Goal: Obtain resource: Obtain resource

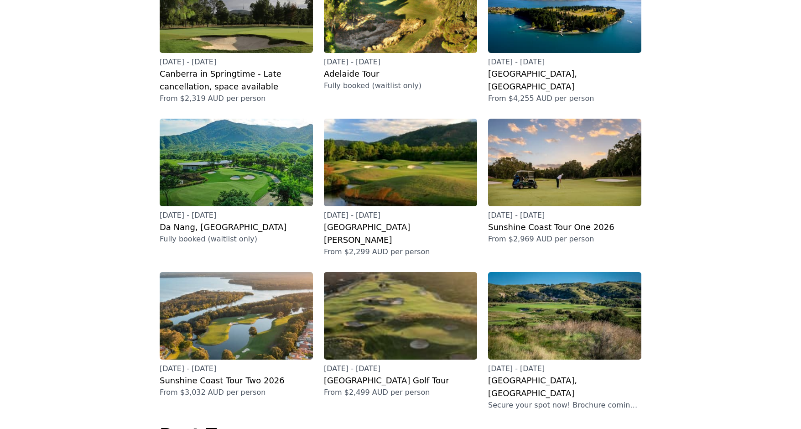
scroll to position [233, 0]
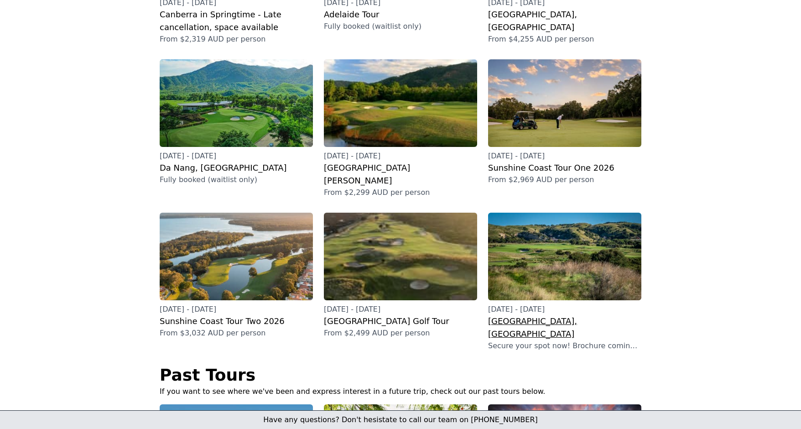
click at [524, 315] on h3 "[GEOGRAPHIC_DATA], [GEOGRAPHIC_DATA]" at bounding box center [564, 328] width 153 height 26
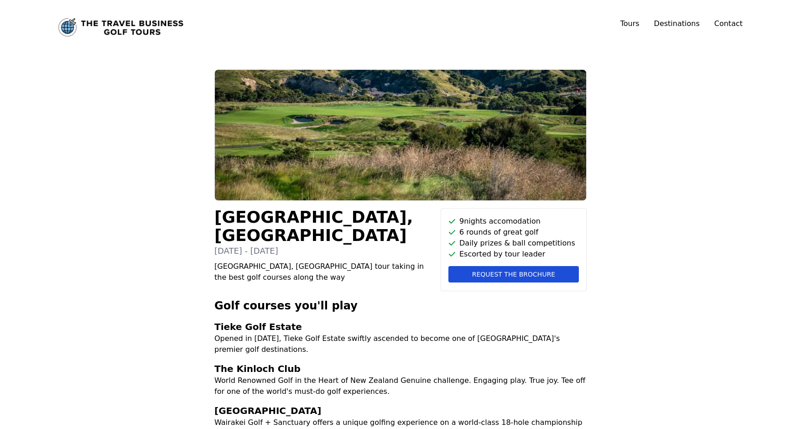
click at [511, 272] on span "Request the brochure" at bounding box center [513, 274] width 83 height 9
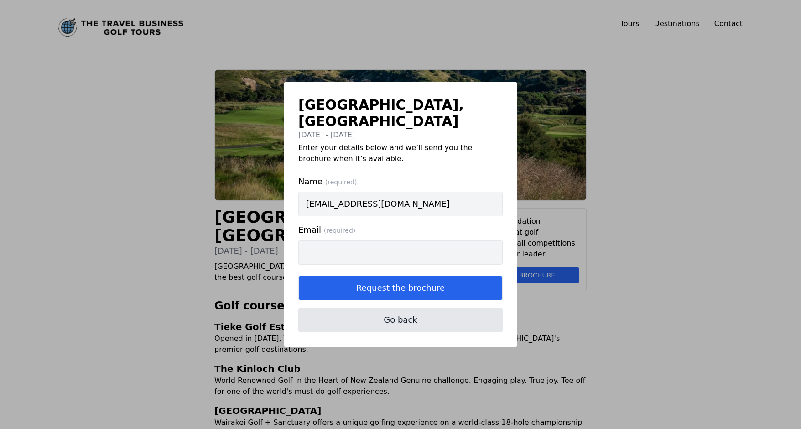
type input "[EMAIL_ADDRESS][DOMAIN_NAME]"
drag, startPoint x: 417, startPoint y: 195, endPoint x: 284, endPoint y: 191, distance: 132.8
click at [298, 192] on input "[EMAIL_ADDRESS][DOMAIN_NAME]" at bounding box center [400, 204] width 204 height 25
click at [386, 249] on input "Email (required)" at bounding box center [400, 252] width 204 height 25
paste input "[EMAIL_ADDRESS][DOMAIN_NAME]"
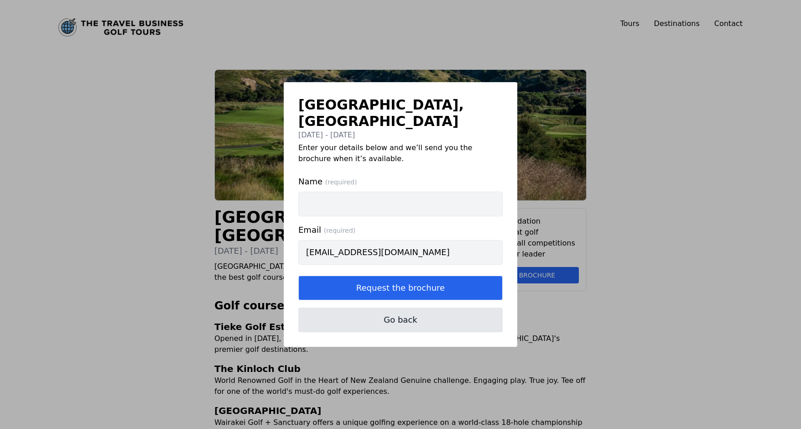
type input "[EMAIL_ADDRESS][DOMAIN_NAME]"
click at [354, 197] on input "Name (required)" at bounding box center [400, 204] width 204 height 25
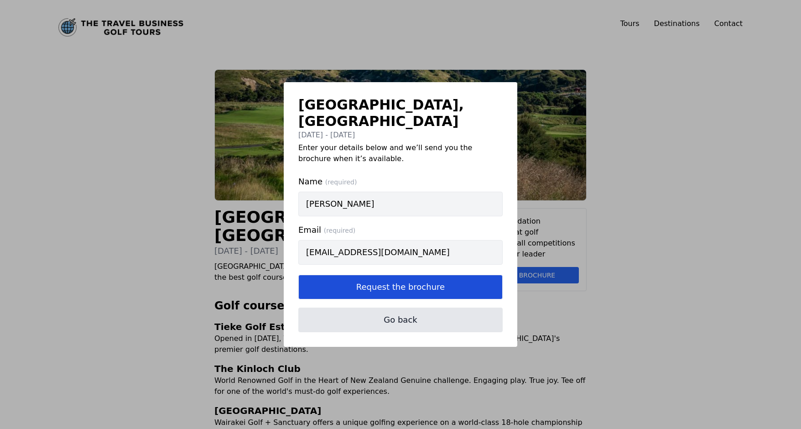
type input "[PERSON_NAME]"
click at [401, 279] on button "Request the brochure" at bounding box center [400, 287] width 204 height 25
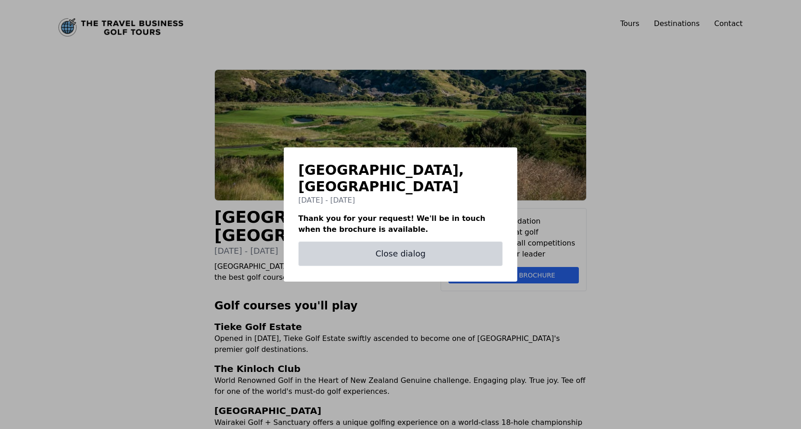
click at [399, 248] on button "Close dialog" at bounding box center [400, 253] width 204 height 25
